Goal: Task Accomplishment & Management: Complete application form

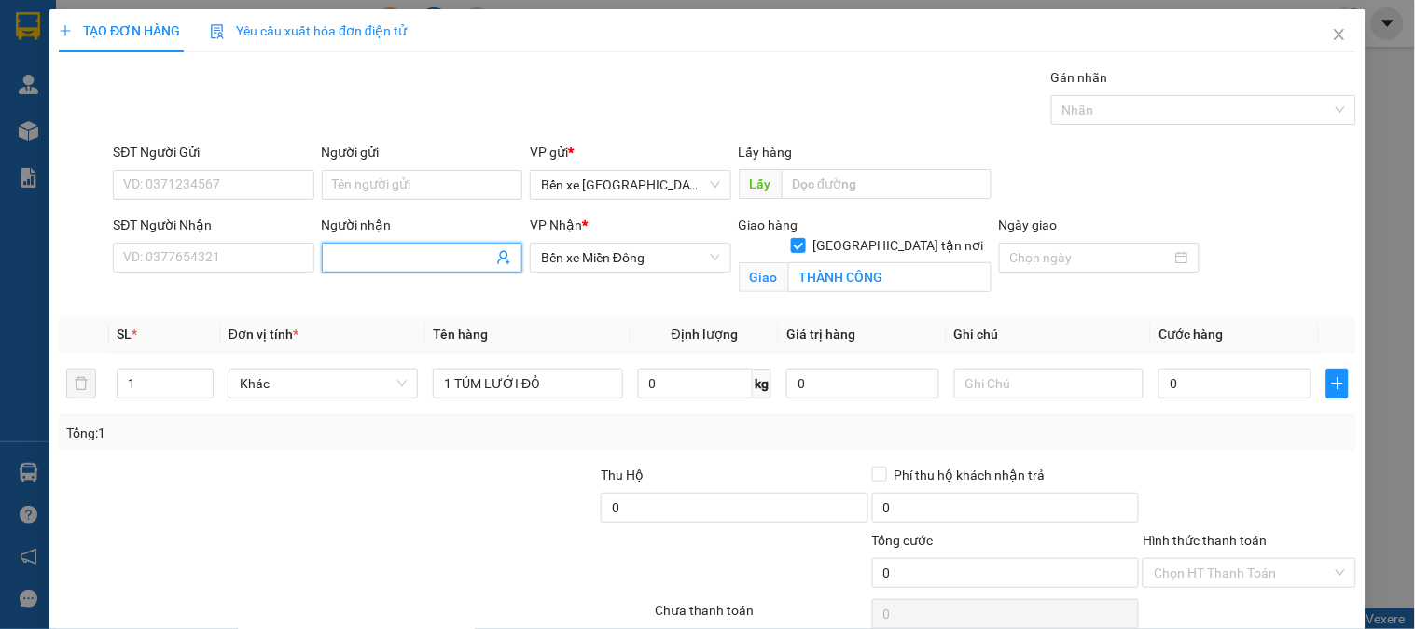
click at [375, 247] on input "Người nhận" at bounding box center [413, 257] width 160 height 21
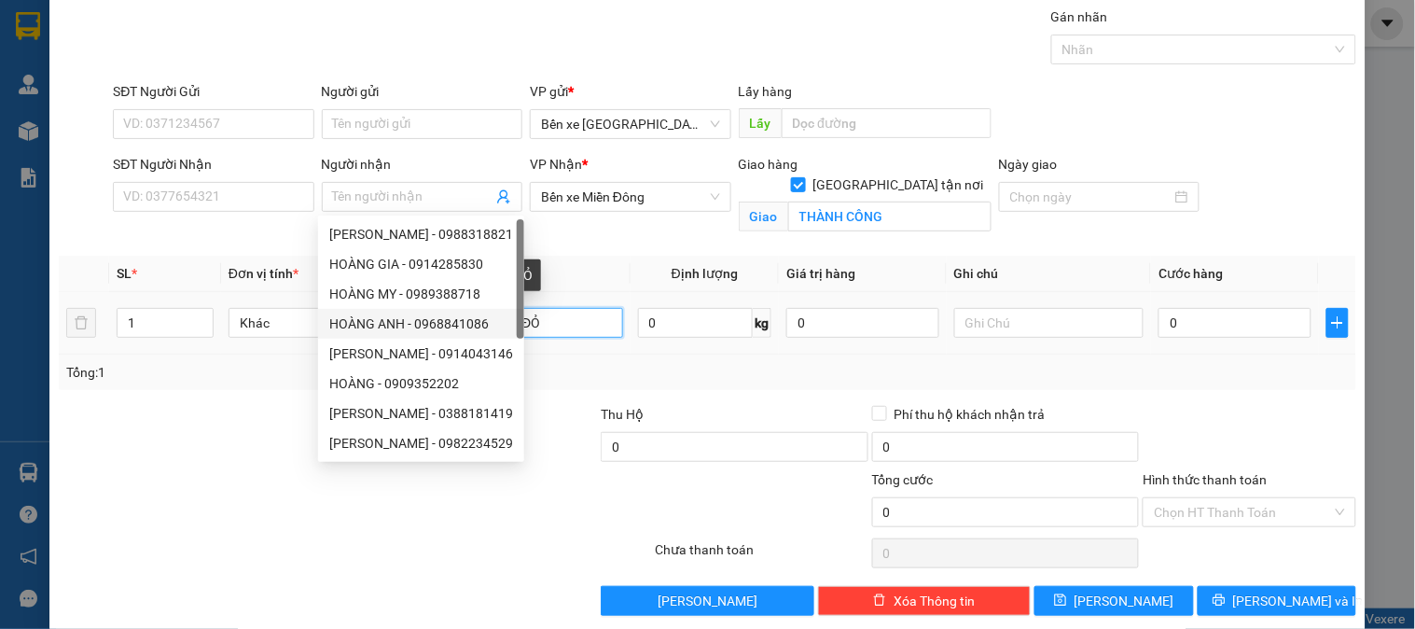
click at [575, 320] on input "1 TÚM LƯỚI ĐỎ" at bounding box center [527, 323] width 189 height 30
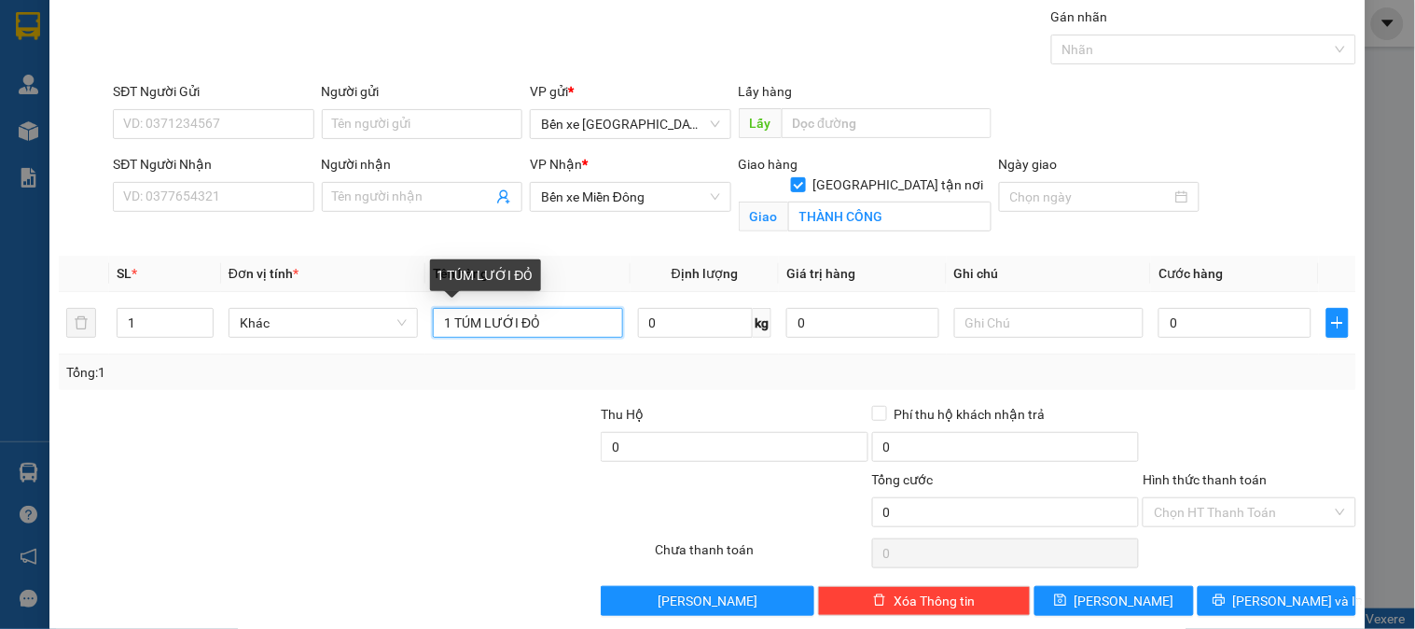
drag, startPoint x: 573, startPoint y: 327, endPoint x: 312, endPoint y: 389, distance: 268.4
click at [312, 389] on div "Transit Pickup Surcharge Ids Transit Deliver Surcharge Ids Transit Deliver Surc…" at bounding box center [708, 311] width 1298 height 609
type input "1"
drag, startPoint x: 617, startPoint y: 302, endPoint x: 262, endPoint y: 393, distance: 365.9
click at [272, 402] on div "Transit Pickup Surcharge Ids Transit Deliver Surcharge Ids Transit Deliver Surc…" at bounding box center [708, 311] width 1298 height 609
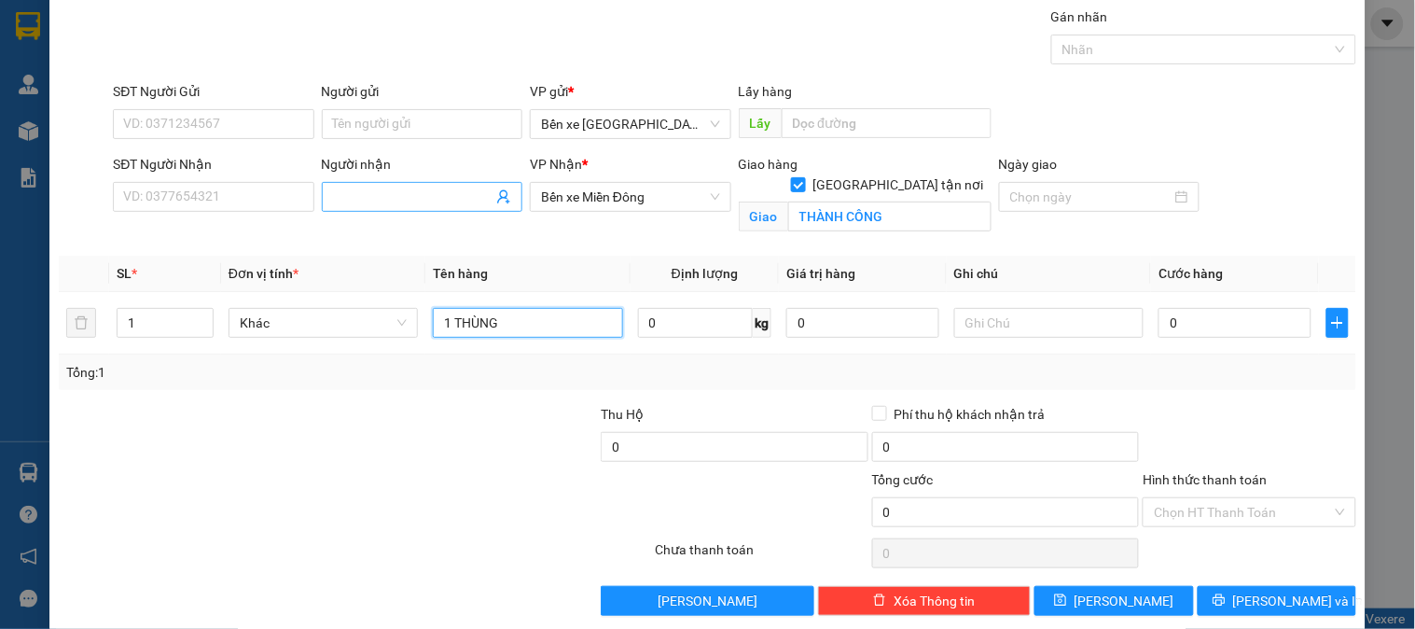
type input "1 THÙNG"
click at [417, 205] on input "Người nhận" at bounding box center [413, 197] width 160 height 21
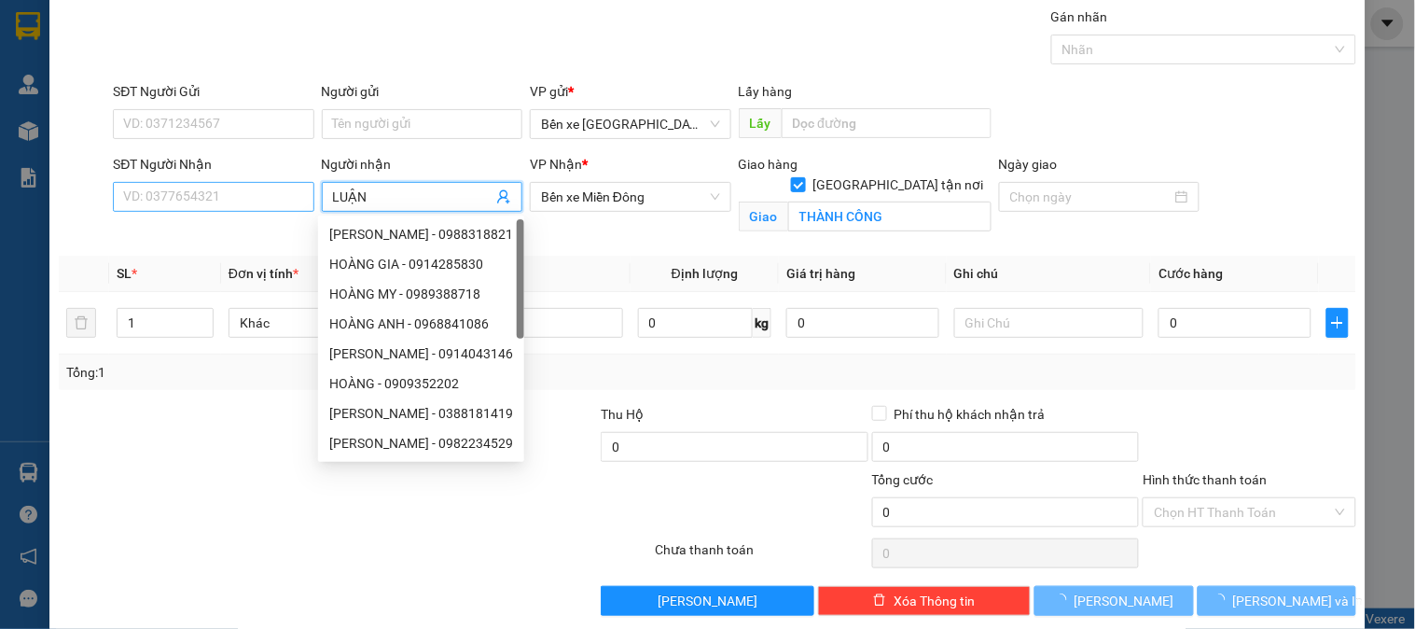
type input "LUẬN"
click at [147, 188] on input "SĐT Người Nhận" at bounding box center [213, 197] width 201 height 30
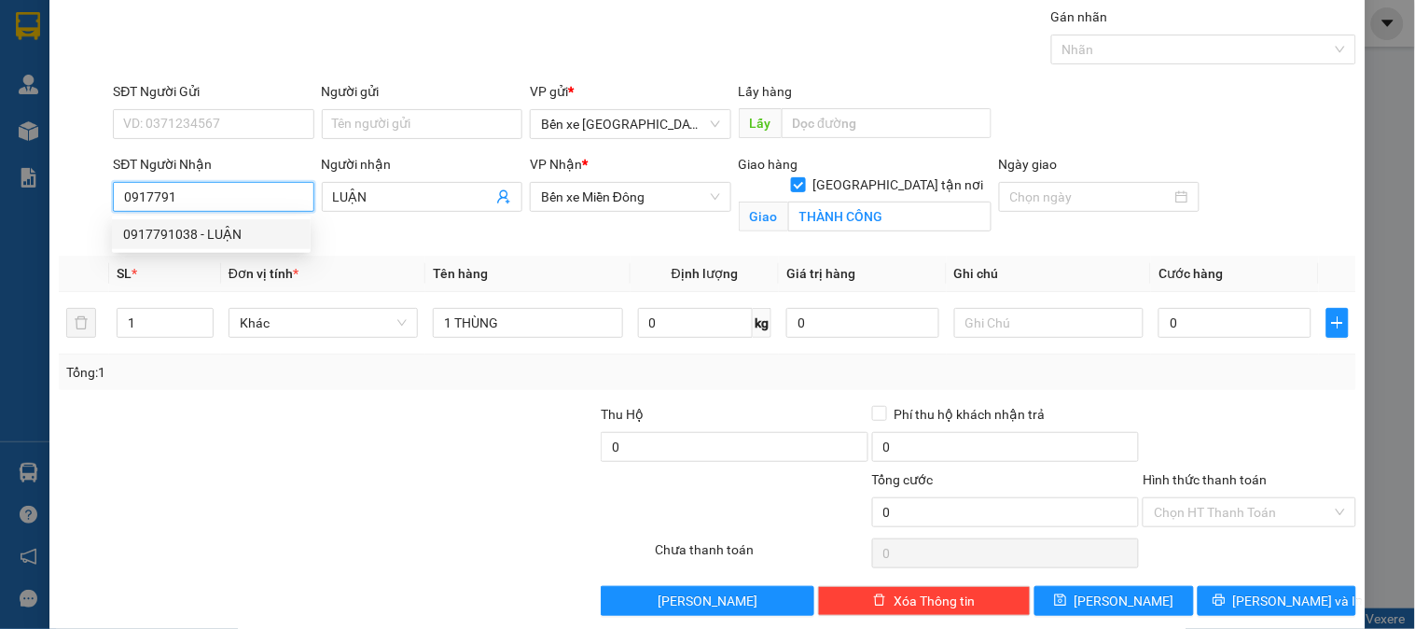
click at [140, 230] on div "0917791038 - LUẬN" at bounding box center [211, 234] width 176 height 21
type input "0917791038"
type input "LUẬN"
type input "THÀNH CÔNG"
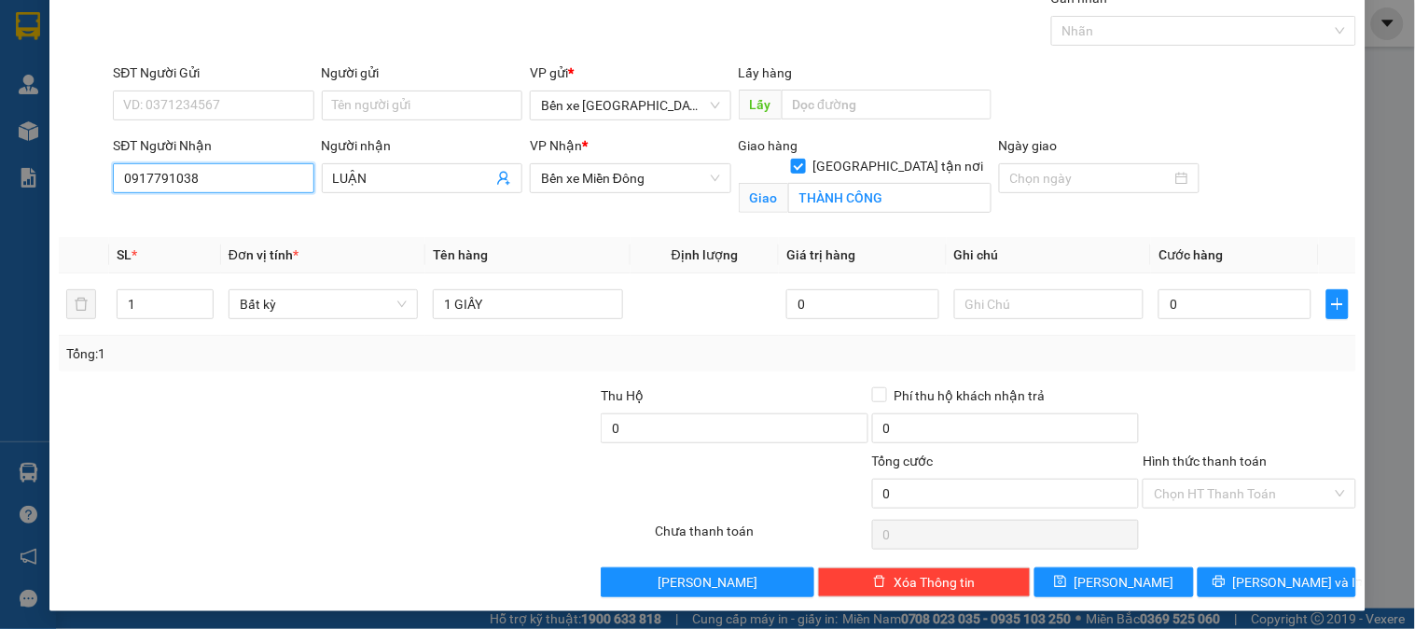
scroll to position [84, 0]
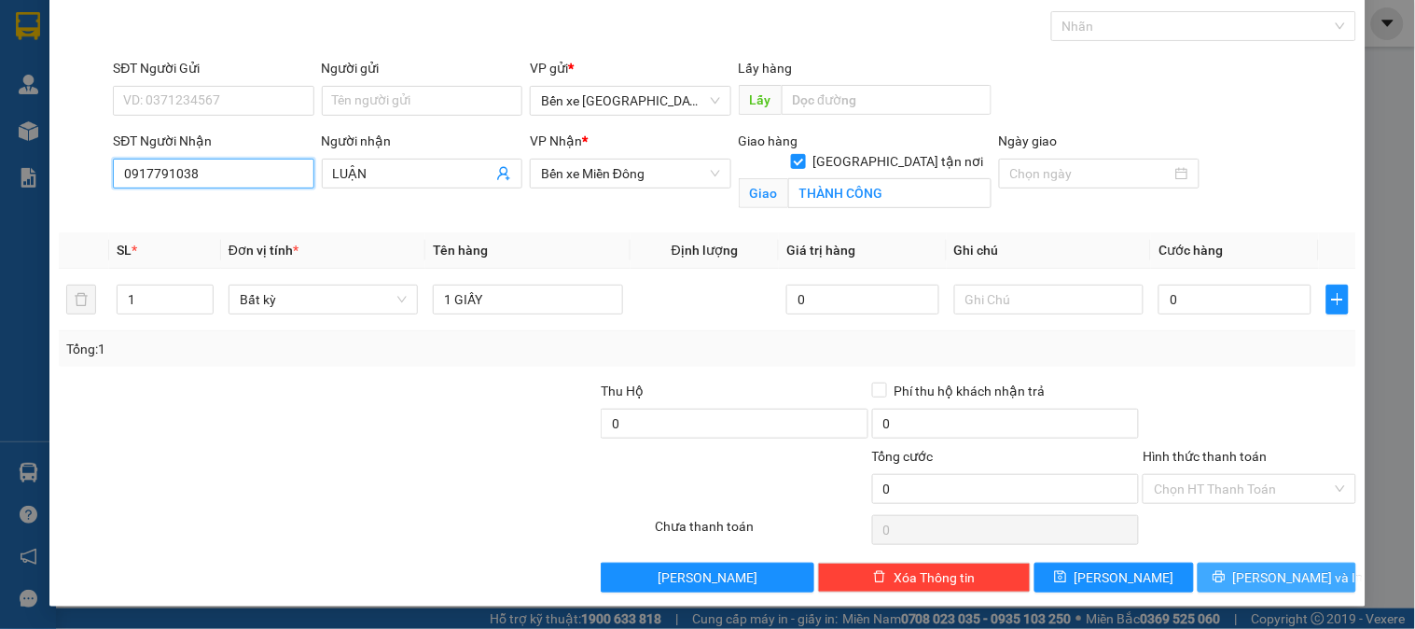
type input "0917791038"
click at [1280, 576] on span "[PERSON_NAME] và In" at bounding box center [1298, 577] width 131 height 21
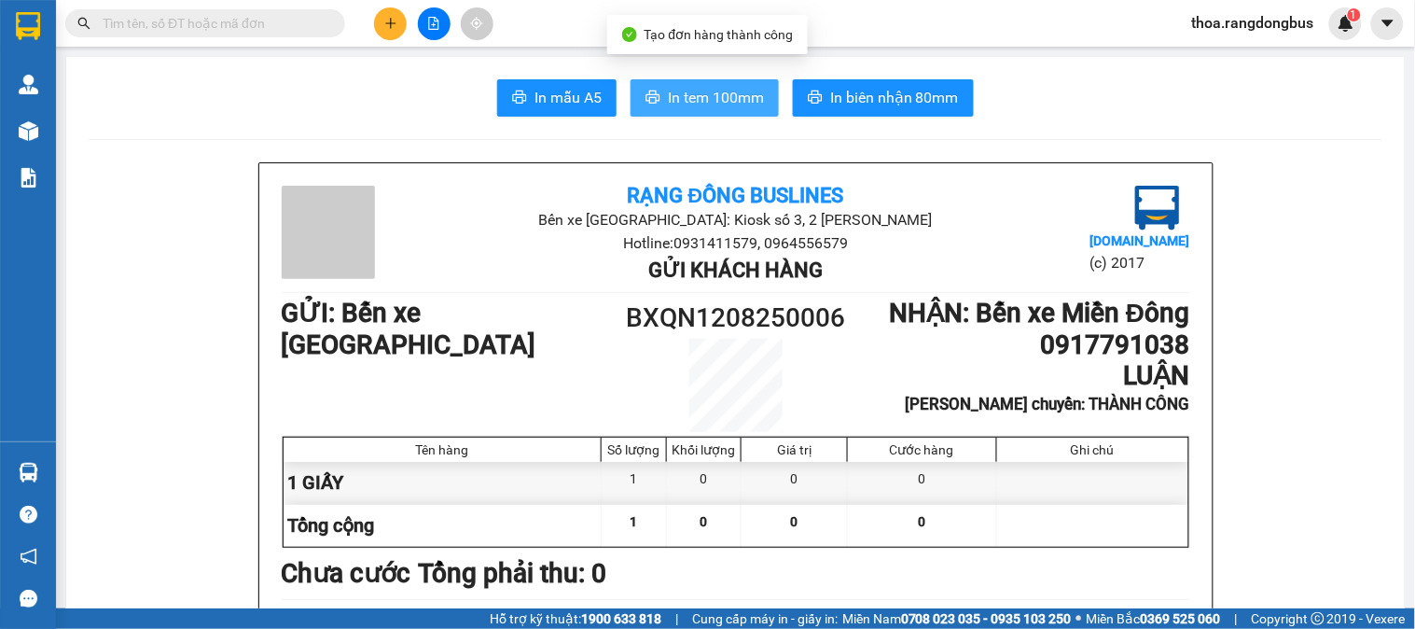
click at [679, 93] on span "In tem 100mm" at bounding box center [716, 97] width 96 height 23
